Goal: Task Accomplishment & Management: Manage account settings

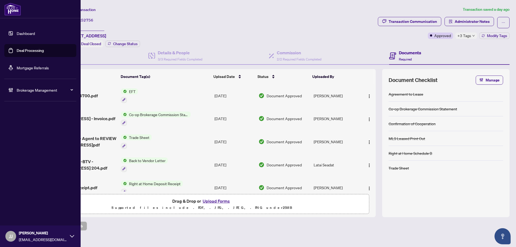
click at [17, 52] on link "Deal Processing" at bounding box center [30, 50] width 27 height 5
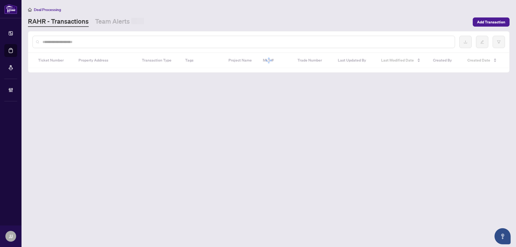
click at [144, 45] on div at bounding box center [244, 42] width 422 height 12
click at [144, 44] on input "text" at bounding box center [246, 42] width 408 height 6
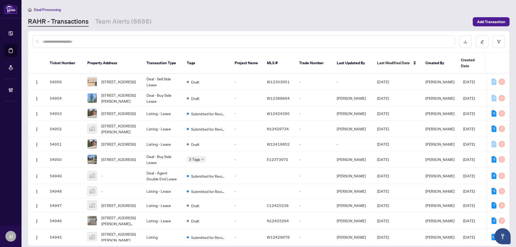
paste input "**********"
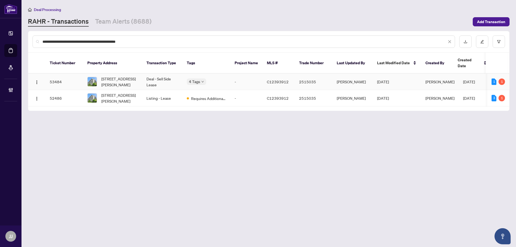
type input "**********"
click at [145, 74] on td "Deal - Sell Side Lease" at bounding box center [162, 82] width 40 height 16
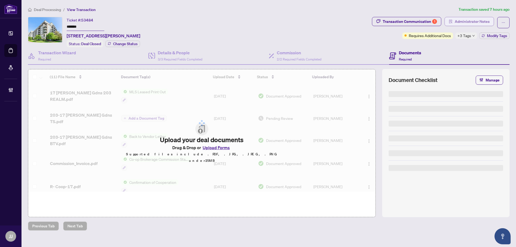
drag, startPoint x: 432, startPoint y: 29, endPoint x: 461, endPoint y: 24, distance: 29.4
click at [461, 24] on span "Administrator Notes" at bounding box center [472, 21] width 35 height 9
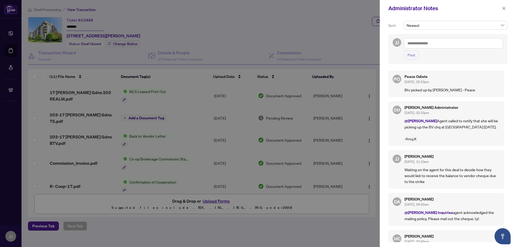
drag, startPoint x: 502, startPoint y: 9, endPoint x: 468, endPoint y: 19, distance: 35.9
click at [500, 9] on div "Administrator Notes" at bounding box center [448, 8] width 136 height 17
click at [503, 8] on icon "close" at bounding box center [503, 8] width 3 height 3
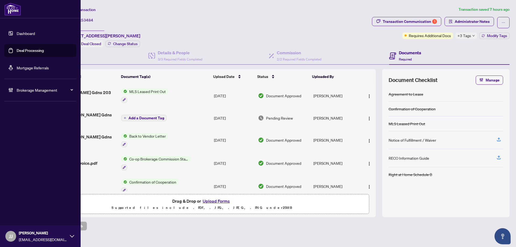
click at [23, 53] on link "Deal Processing" at bounding box center [30, 50] width 27 height 5
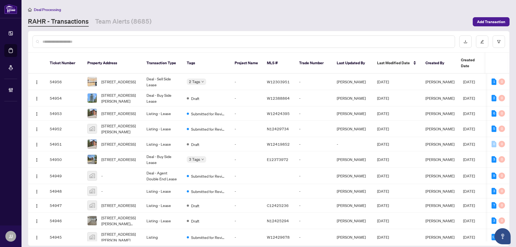
click at [113, 45] on div at bounding box center [244, 41] width 422 height 12
click at [305, 43] on input "text" at bounding box center [246, 42] width 408 height 6
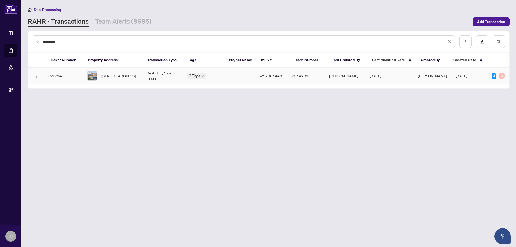
type input "*********"
click at [115, 82] on td "[STREET_ADDRESS]" at bounding box center [112, 76] width 59 height 16
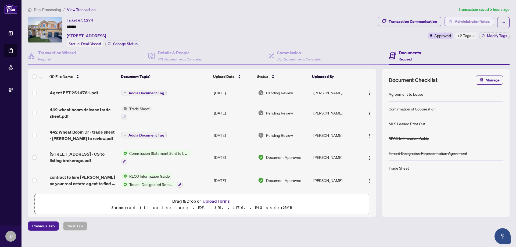
click at [462, 20] on span "Administrator Notes" at bounding box center [472, 21] width 35 height 9
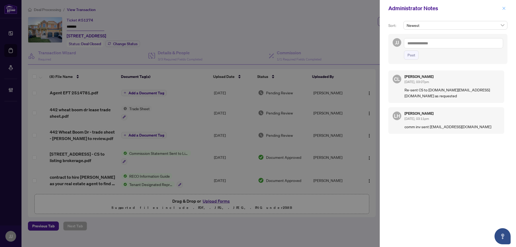
click at [507, 9] on button "button" at bounding box center [503, 8] width 7 height 6
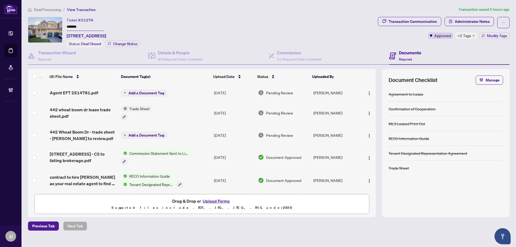
click at [87, 25] on input "*******" at bounding box center [86, 27] width 38 height 8
click at [84, 91] on span "Agent EFT 2514781.pdf" at bounding box center [74, 92] width 48 height 6
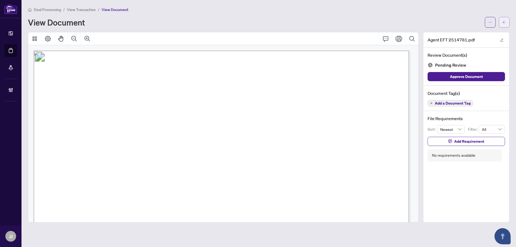
click at [502, 23] on button "button" at bounding box center [504, 22] width 11 height 11
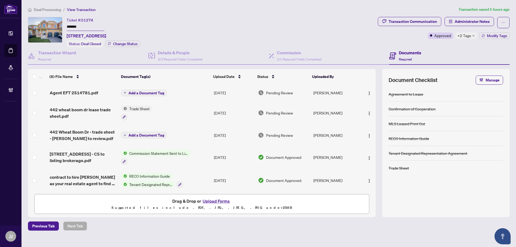
drag, startPoint x: 85, startPoint y: 27, endPoint x: 38, endPoint y: 25, distance: 47.1
click at [36, 25] on div "Ticket #: 51274 ******* [STREET_ADDRESS] Status: Deal Closed Change Status" at bounding box center [202, 32] width 348 height 30
click at [468, 38] on span "+2 Tags" at bounding box center [464, 36] width 14 height 6
click at [457, 20] on span "Administrator Notes" at bounding box center [472, 21] width 35 height 9
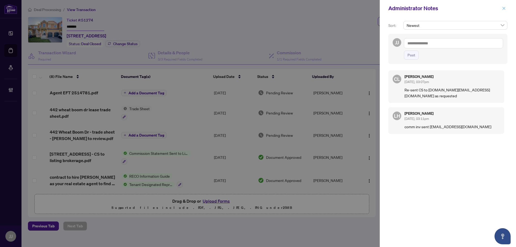
click at [506, 8] on button "button" at bounding box center [503, 8] width 7 height 6
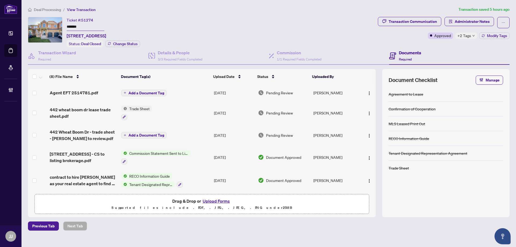
drag, startPoint x: 83, startPoint y: 28, endPoint x: 66, endPoint y: 26, distance: 17.2
click at [66, 26] on div "Ticket #: 51274 ******* [STREET_ADDRESS] Status: Deal Closed Change Status" at bounding box center [202, 32] width 348 height 30
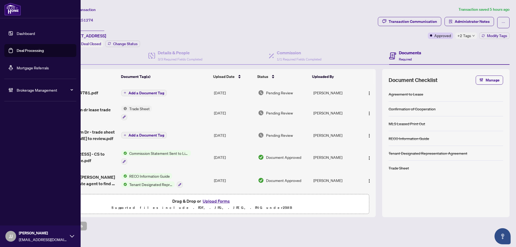
drag, startPoint x: 22, startPoint y: 54, endPoint x: 279, endPoint y: 102, distance: 261.4
click at [22, 53] on link "Deal Processing" at bounding box center [30, 50] width 27 height 5
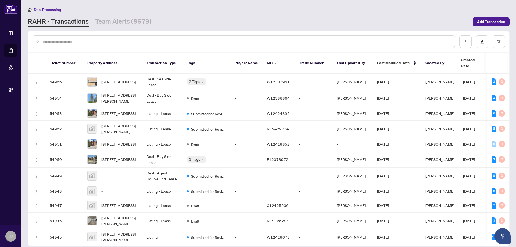
click at [280, 42] on input "text" at bounding box center [246, 42] width 408 height 6
click at [100, 40] on input "text" at bounding box center [246, 42] width 408 height 6
